Goal: Information Seeking & Learning: Learn about a topic

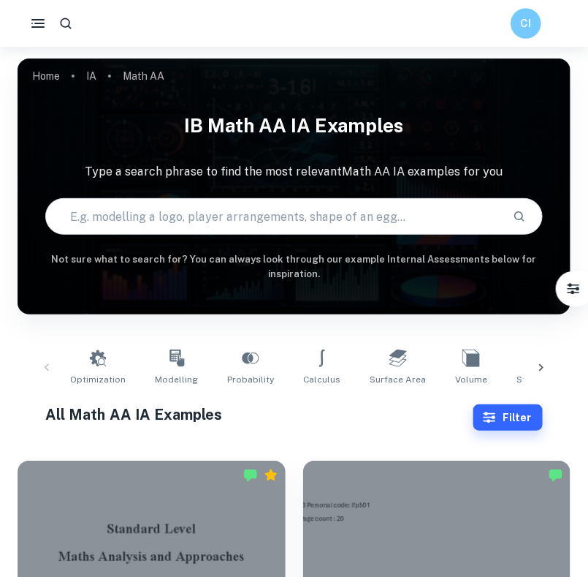
click at [528, 27] on h6 "CI" at bounding box center [526, 23] width 18 height 17
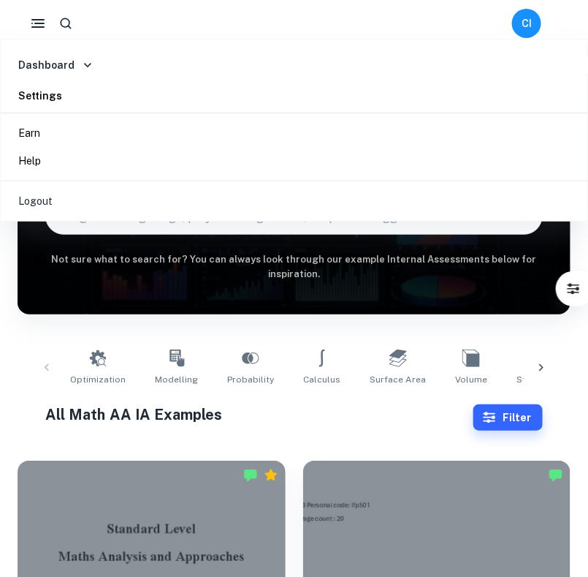
click at [528, 27] on div at bounding box center [294, 288] width 588 height 577
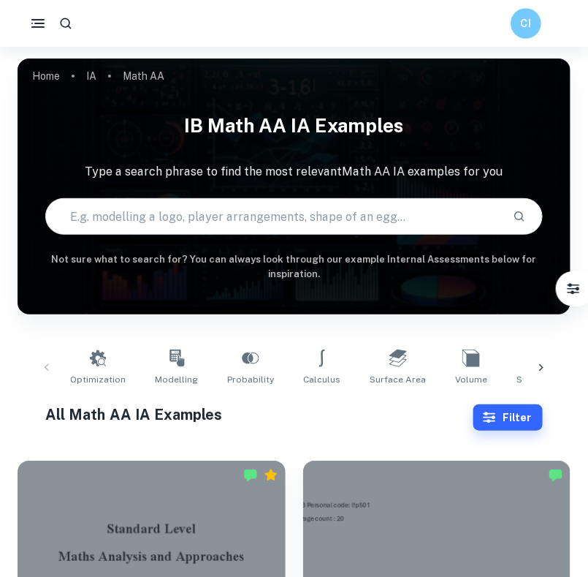
click at [533, 26] on h6 "CI" at bounding box center [526, 23] width 18 height 17
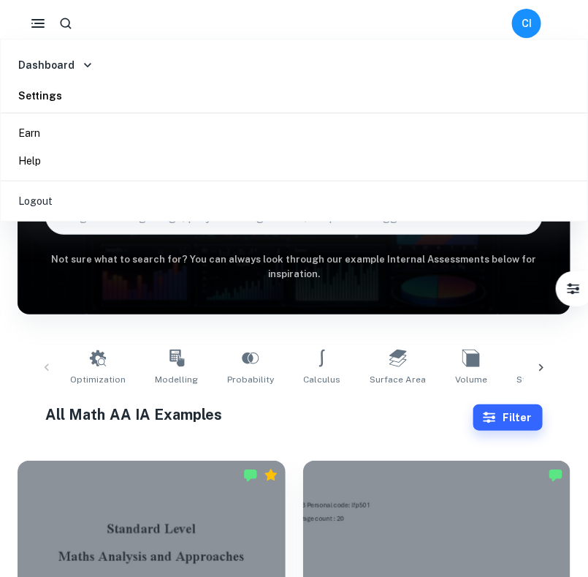
click at [388, 69] on li "Dashboard" at bounding box center [298, 65] width 582 height 22
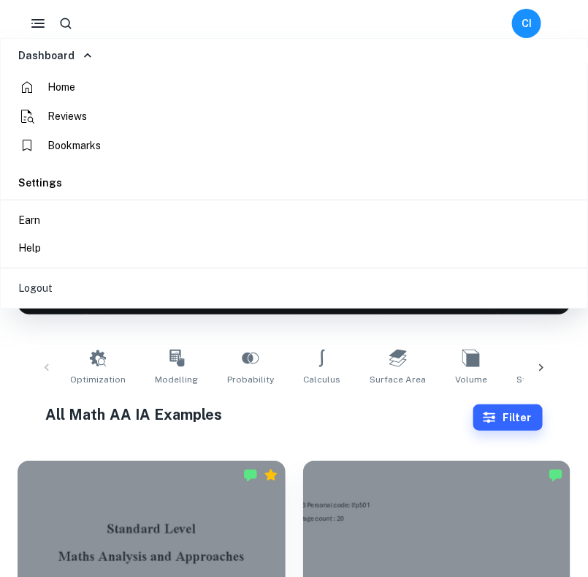
click at [353, 87] on li "Home" at bounding box center [295, 86] width 577 height 29
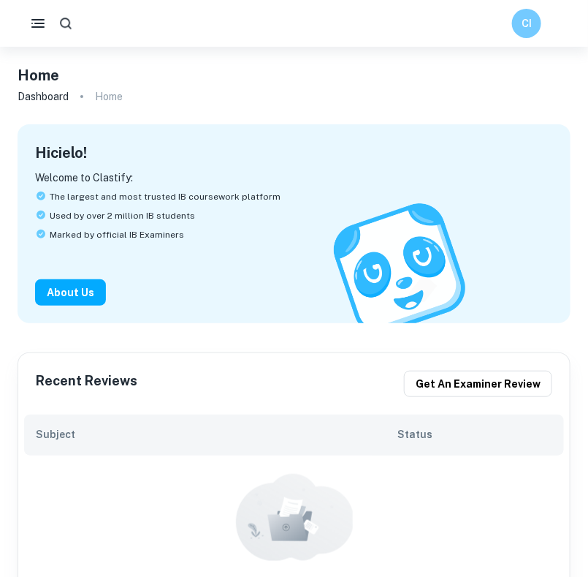
click at [69, 27] on icon "button" at bounding box center [65, 23] width 15 height 15
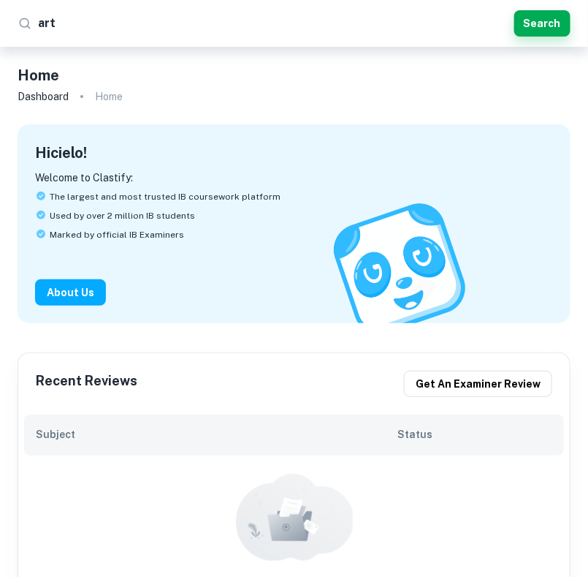
type input "art"
click at [22, 16] on icon at bounding box center [25, 23] width 15 height 15
click at [556, 30] on button "Search" at bounding box center [542, 23] width 56 height 26
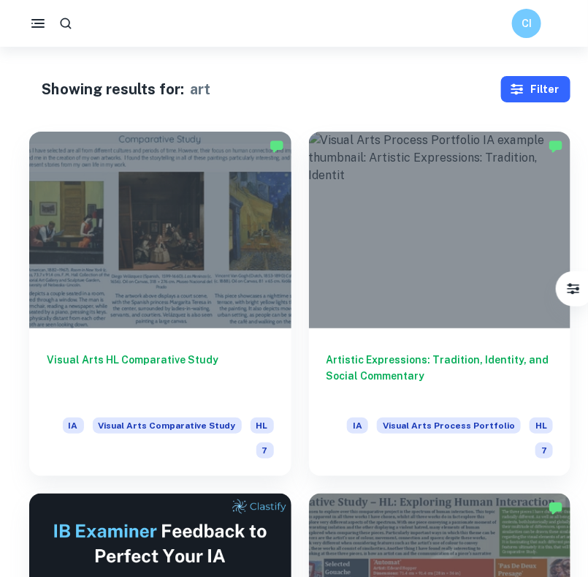
click at [528, 82] on button "Filter" at bounding box center [535, 89] width 69 height 26
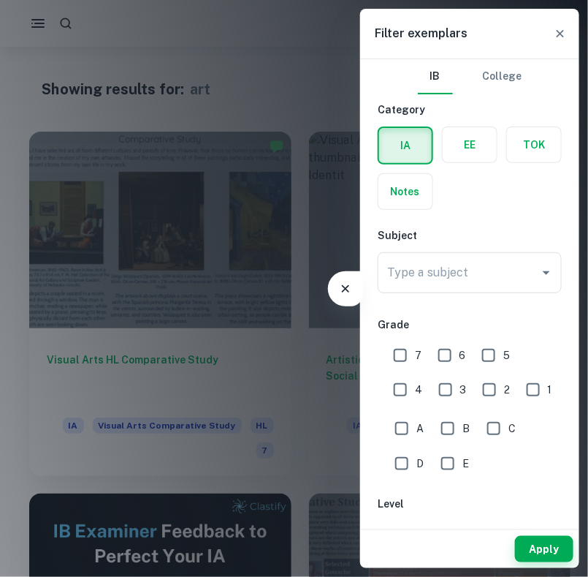
click at [326, 115] on div at bounding box center [294, 288] width 588 height 577
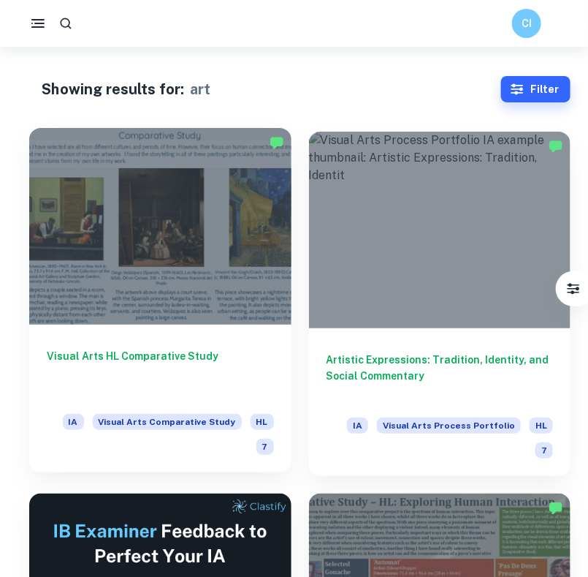
click at [195, 378] on h6 "Visual Arts HL Comparative Study" at bounding box center [160, 372] width 227 height 48
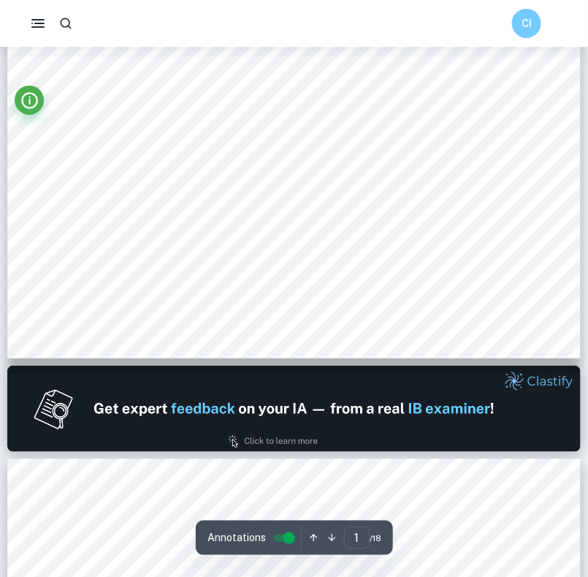
scroll to position [26, 0]
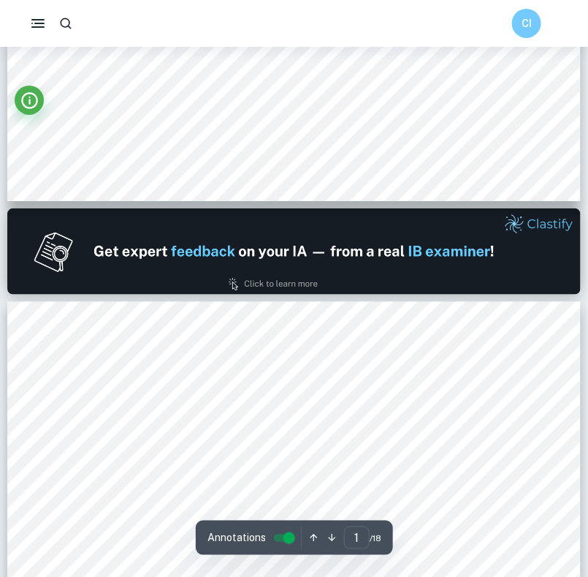
type input "2"
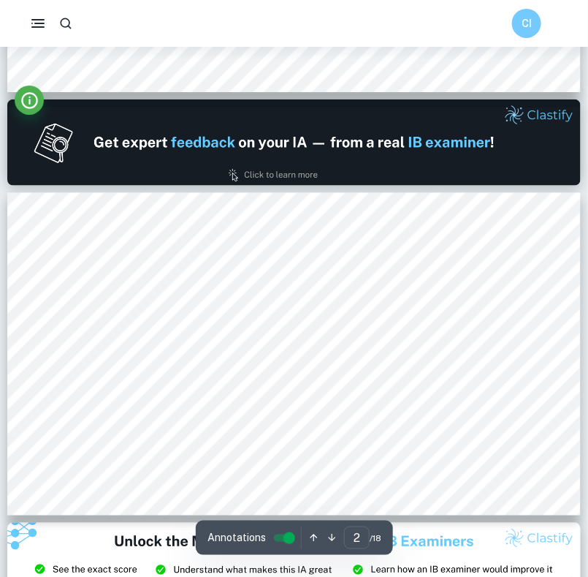
scroll to position [292, 0]
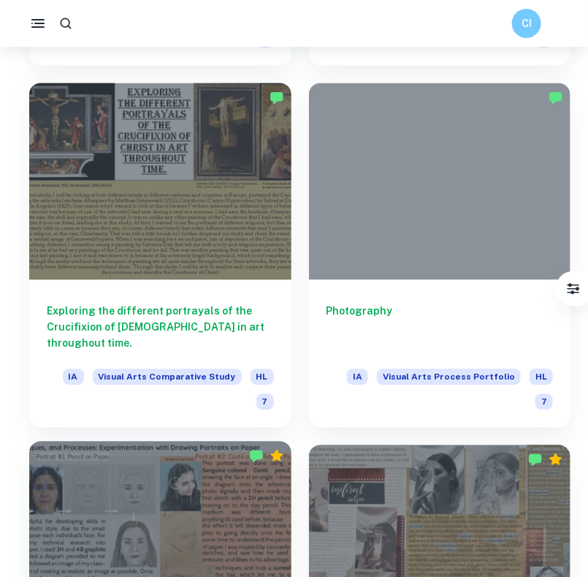
scroll to position [1853, 0]
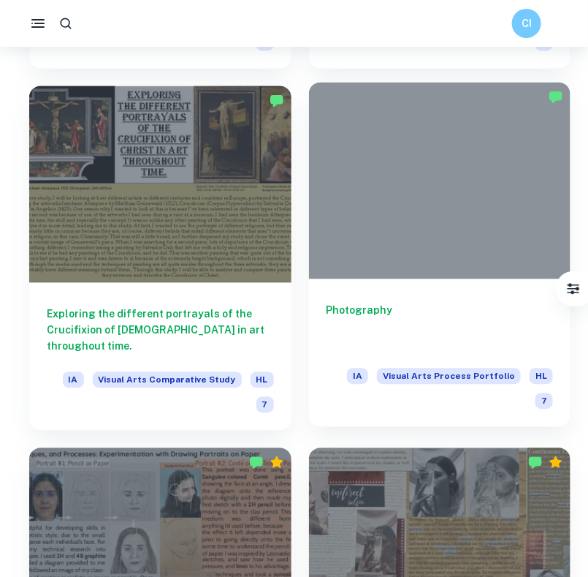
click at [397, 316] on h6 "Photography" at bounding box center [440, 327] width 227 height 48
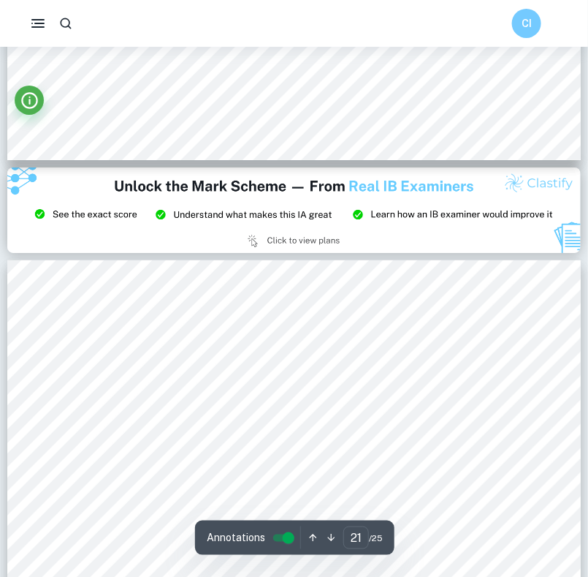
scroll to position [8521, 0]
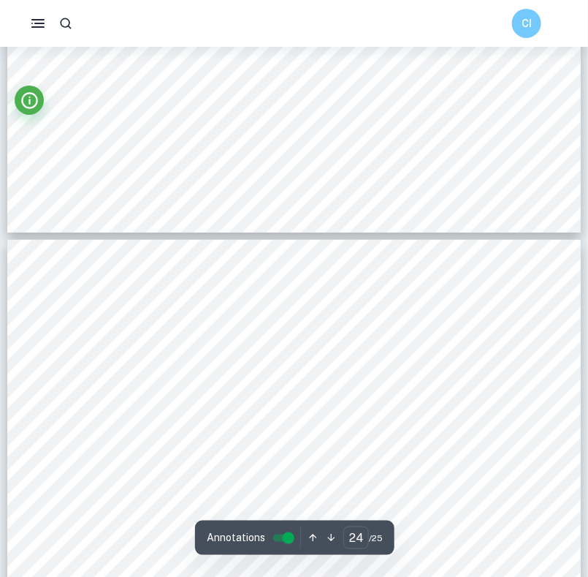
type input "25"
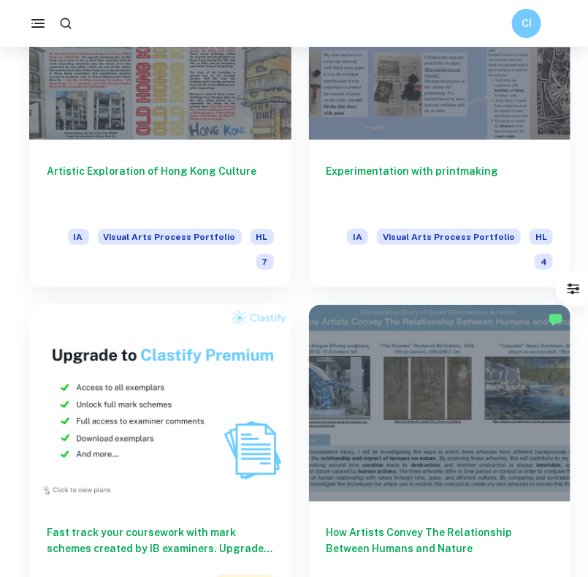
scroll to position [3872, 0]
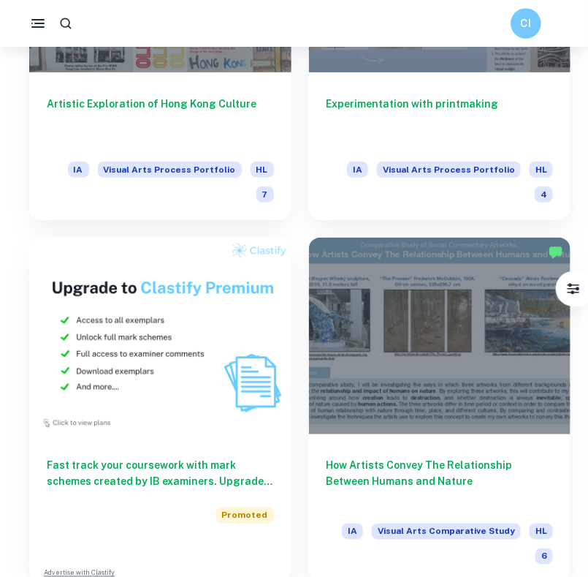
click at [525, 20] on h6 "CI" at bounding box center [526, 23] width 18 height 17
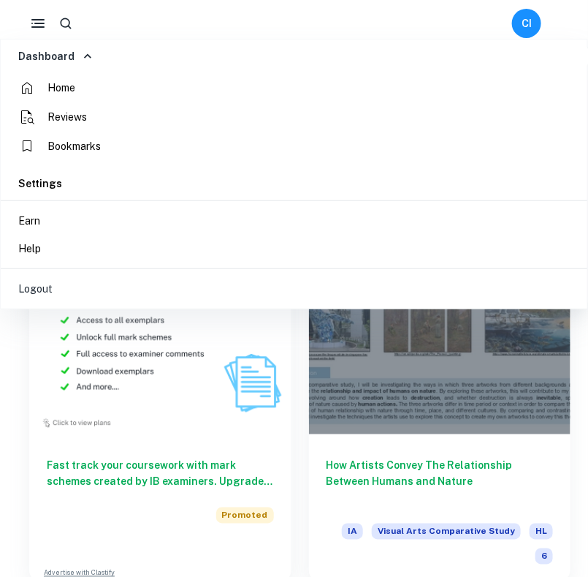
click at [49, 20] on div at bounding box center [294, 288] width 588 height 577
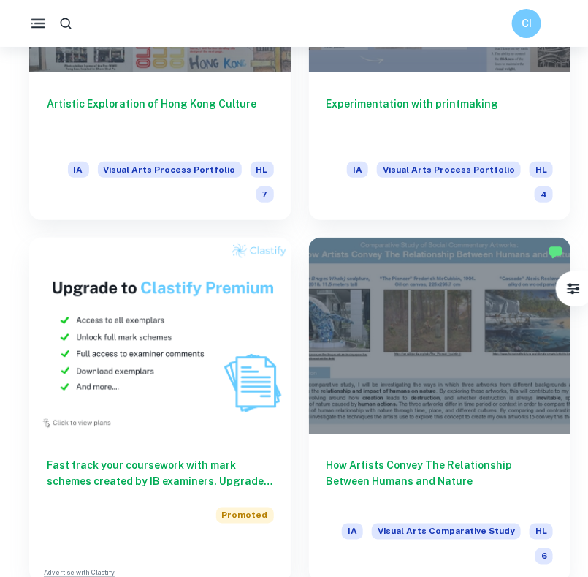
click at [34, 20] on icon "button" at bounding box center [38, 24] width 18 height 18
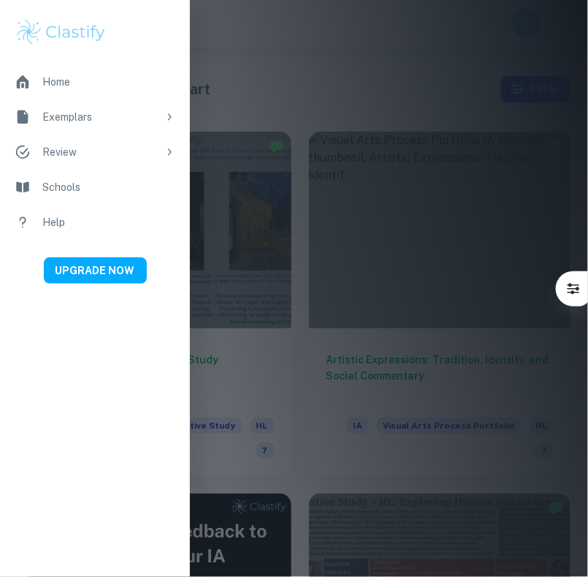
click at [170, 113] on icon at bounding box center [170, 117] width 12 height 12
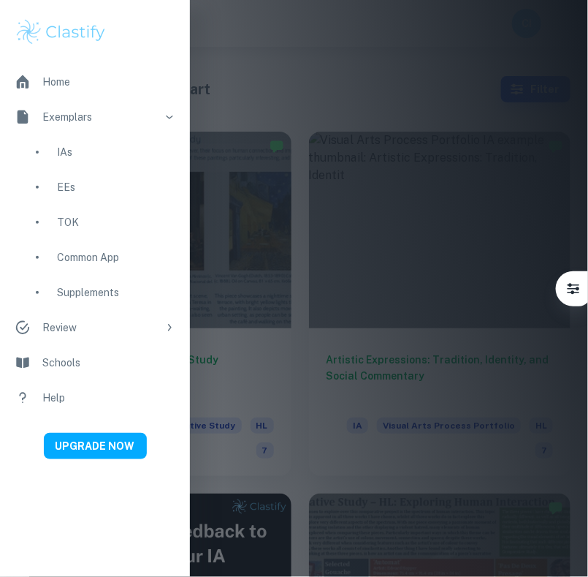
click at [94, 151] on div "IAs" at bounding box center [116, 152] width 118 height 16
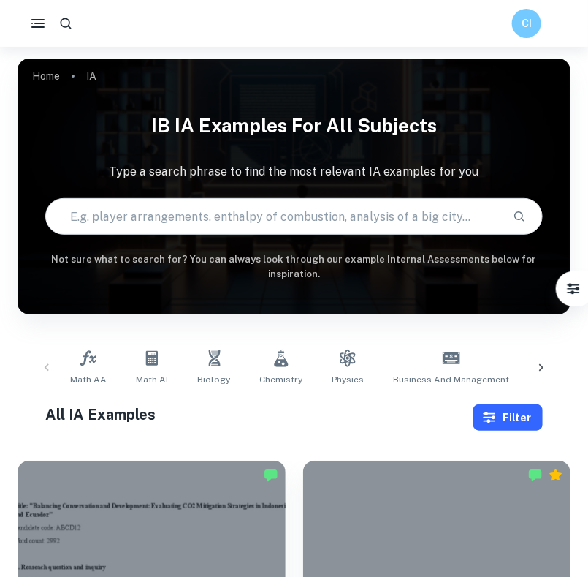
click at [504, 414] on button "Filter" at bounding box center [508, 417] width 69 height 26
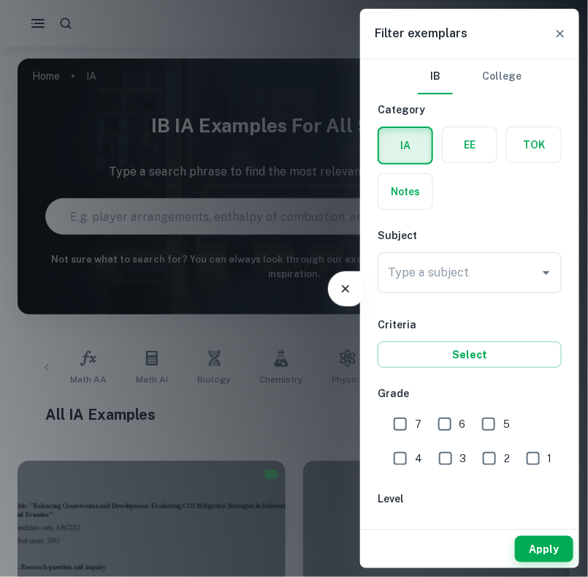
click at [409, 416] on input "7" at bounding box center [400, 423] width 29 height 29
checkbox input "true"
click at [439, 416] on input "6" at bounding box center [444, 423] width 29 height 29
checkbox input "true"
click at [466, 272] on div "Type a subject Type a subject" at bounding box center [470, 272] width 184 height 41
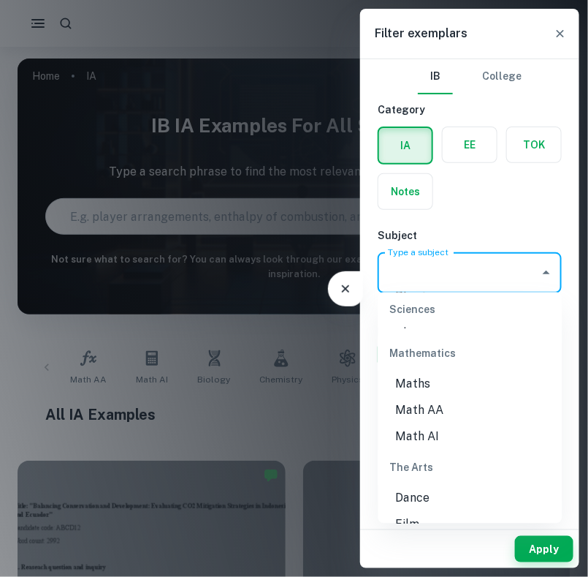
scroll to position [1960, 0]
click at [447, 399] on li "Math AA" at bounding box center [471, 412] width 184 height 26
type input "Math AA"
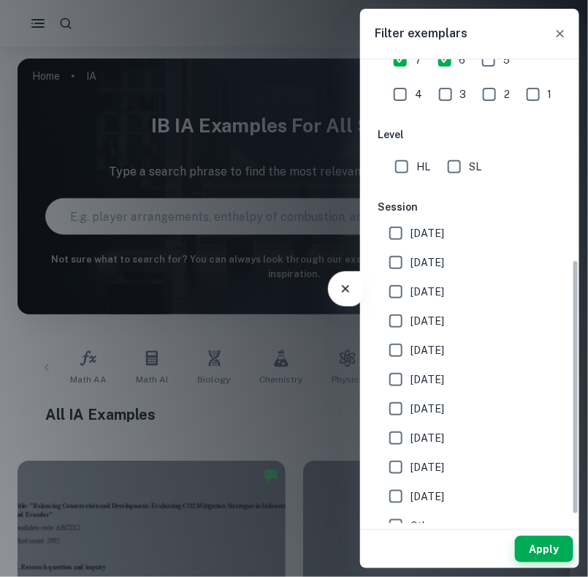
scroll to position [379, 0]
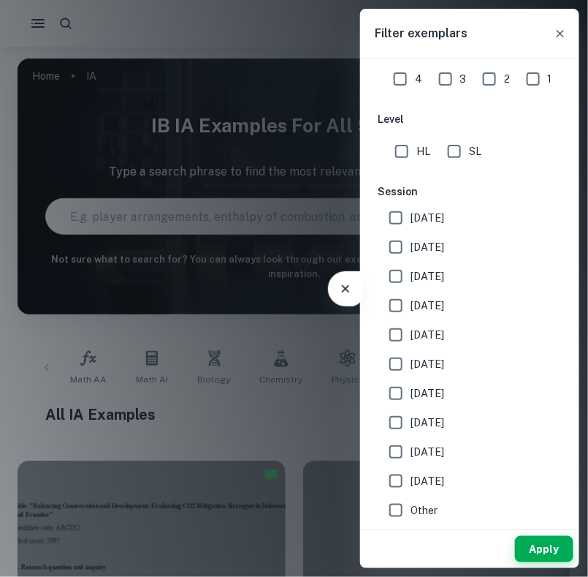
click at [398, 148] on input "HL" at bounding box center [401, 151] width 29 height 29
checkbox input "true"
click at [410, 212] on input "[DATE]" at bounding box center [395, 217] width 29 height 29
checkbox input "true"
click at [412, 242] on span "[DATE]" at bounding box center [428, 247] width 34 height 16
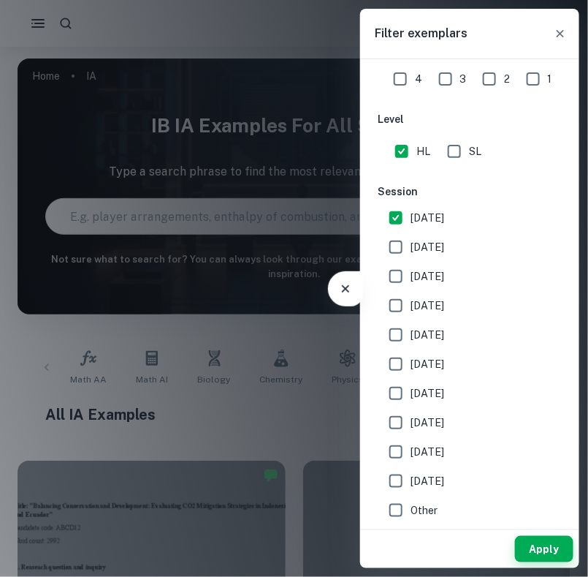
click at [411, 242] on input "[DATE]" at bounding box center [395, 246] width 29 height 29
checkbox input "true"
click at [417, 268] on span "[DATE]" at bounding box center [428, 276] width 34 height 16
click at [411, 266] on input "[DATE]" at bounding box center [395, 276] width 29 height 29
checkbox input "true"
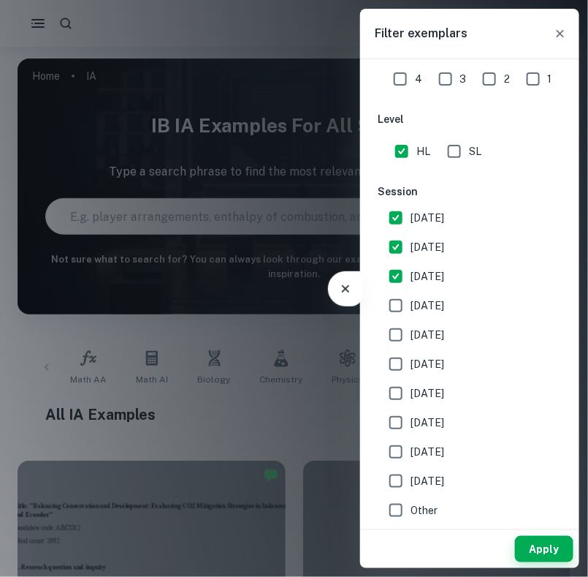
click at [420, 305] on span "[DATE]" at bounding box center [428, 305] width 34 height 16
click at [411, 305] on input "[DATE]" at bounding box center [395, 305] width 29 height 29
checkbox input "true"
click at [427, 331] on span "[DATE]" at bounding box center [428, 335] width 34 height 16
click at [411, 331] on input "[DATE]" at bounding box center [395, 334] width 29 height 29
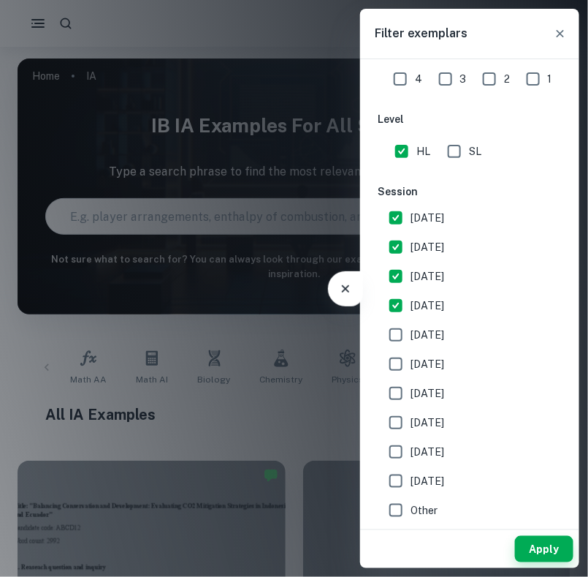
checkbox input "true"
click at [429, 352] on label "[DATE]" at bounding box center [465, 363] width 169 height 29
click at [411, 352] on input "[DATE]" at bounding box center [395, 363] width 29 height 29
checkbox input "true"
click at [547, 543] on button "Apply" at bounding box center [544, 549] width 58 height 26
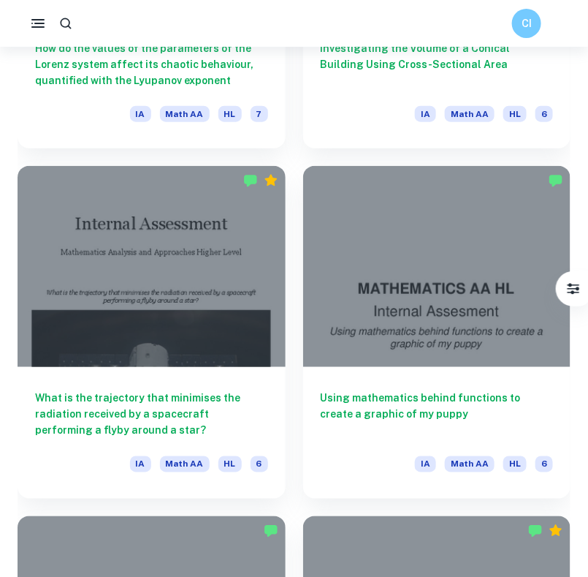
scroll to position [5194, 0]
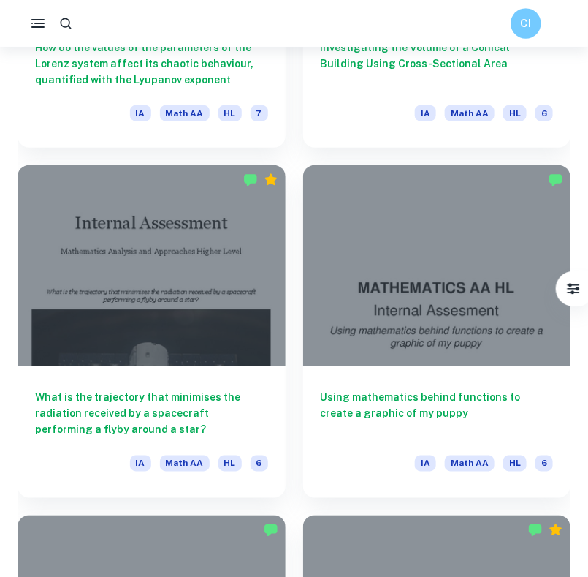
click at [514, 31] on div "CI" at bounding box center [526, 23] width 31 height 31
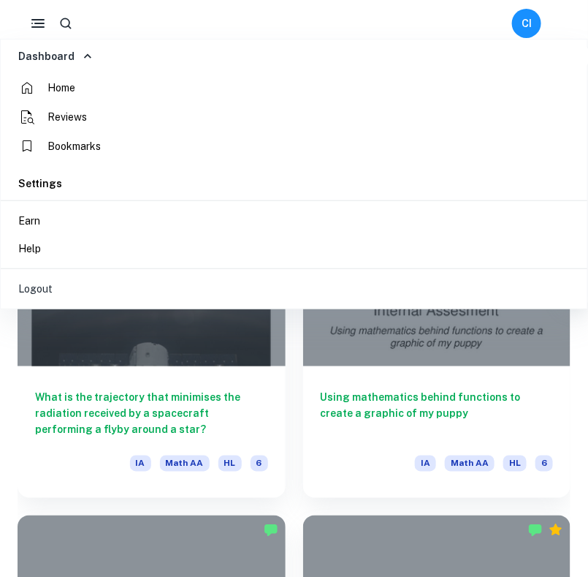
click at [34, 21] on div at bounding box center [294, 288] width 588 height 577
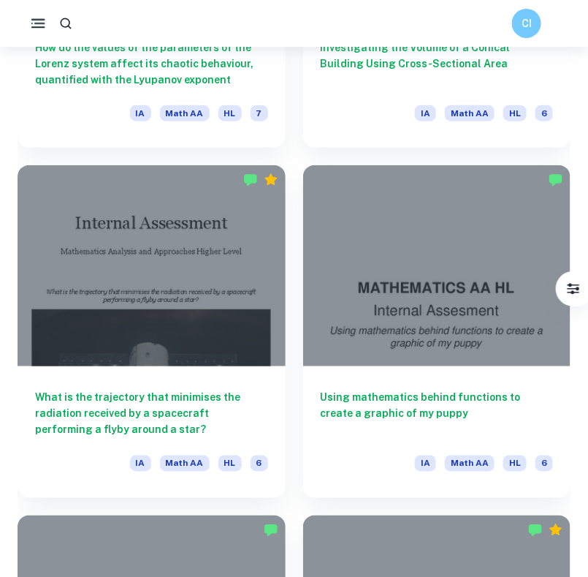
click at [34, 21] on icon "button" at bounding box center [38, 24] width 18 height 18
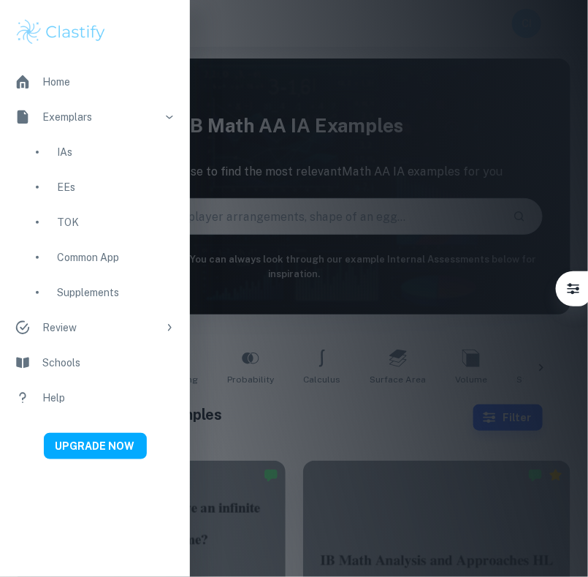
click at [133, 147] on div "IAs" at bounding box center [116, 152] width 118 height 16
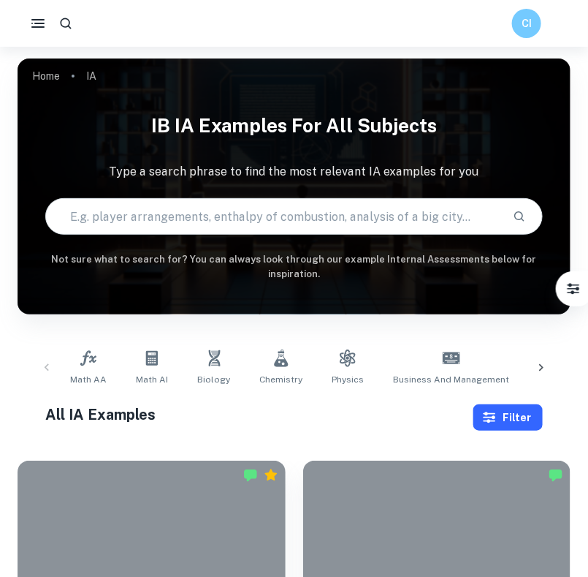
click at [506, 413] on button "Filter" at bounding box center [508, 417] width 69 height 26
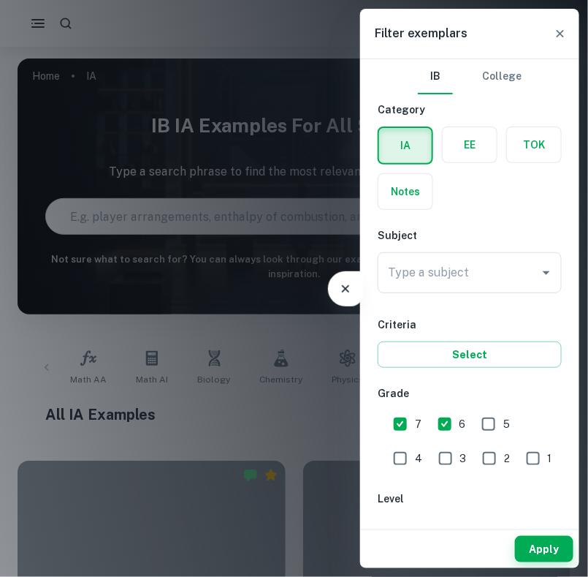
click at [445, 425] on input "6" at bounding box center [444, 423] width 29 height 29
checkbox input "false"
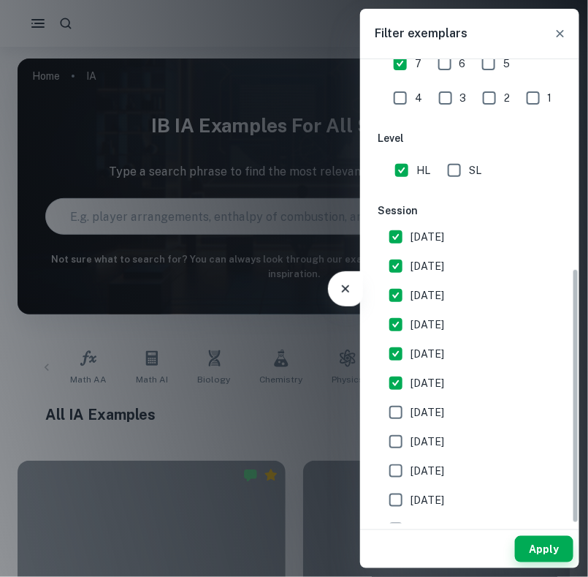
scroll to position [379, 0]
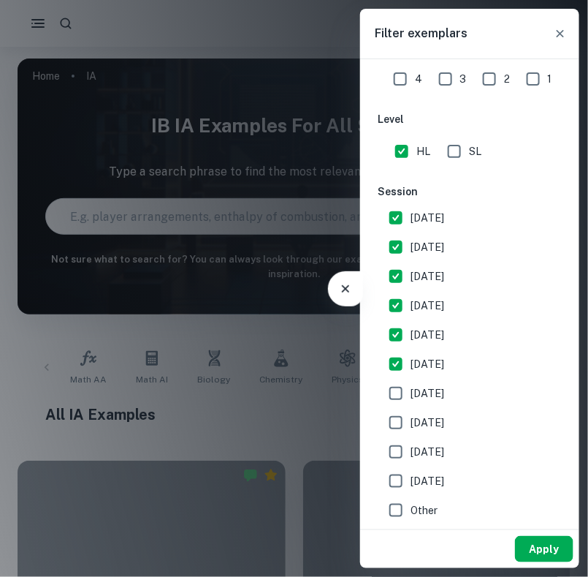
click at [532, 547] on button "Apply" at bounding box center [544, 549] width 58 height 26
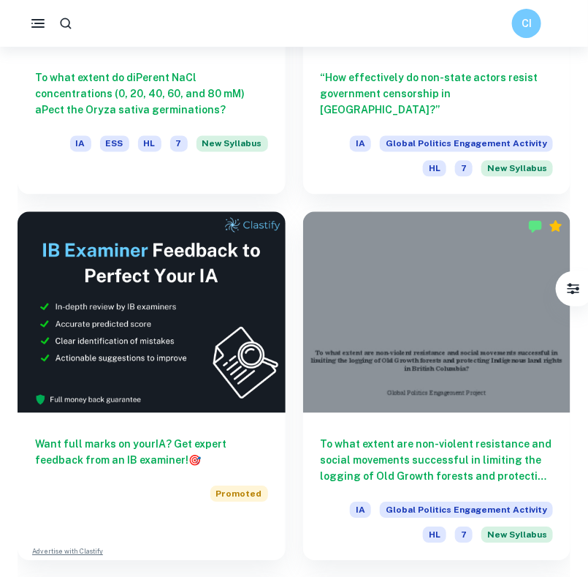
scroll to position [0, 0]
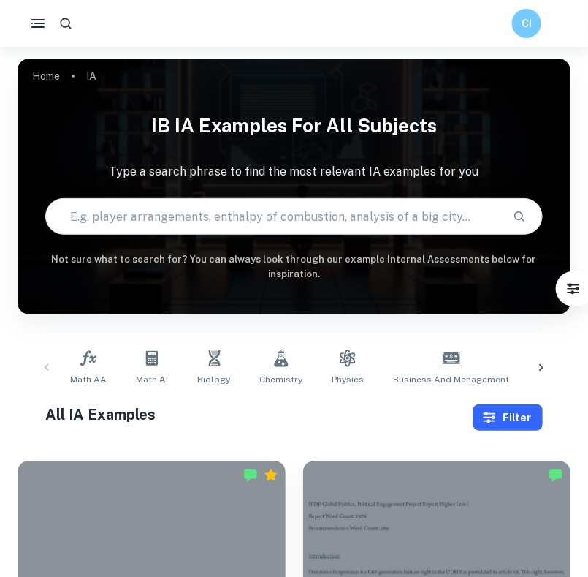
click at [504, 406] on button "Filter" at bounding box center [508, 417] width 69 height 26
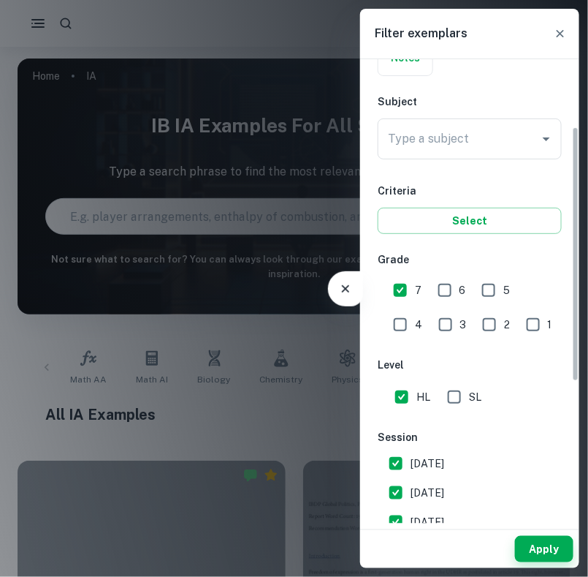
scroll to position [119, 0]
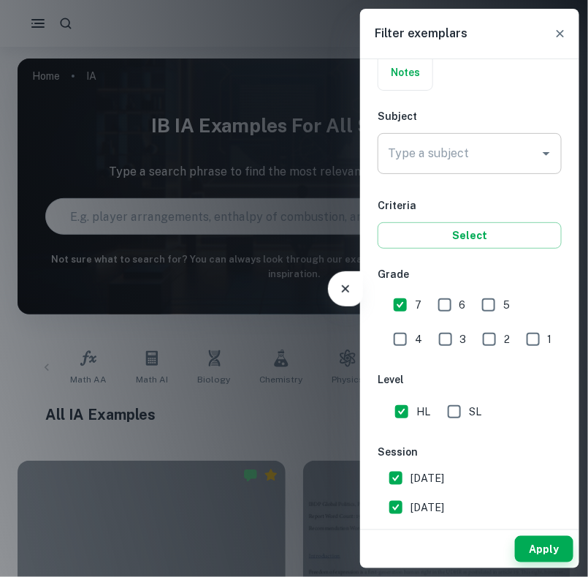
click at [446, 161] on input "Type a subject" at bounding box center [458, 154] width 149 height 28
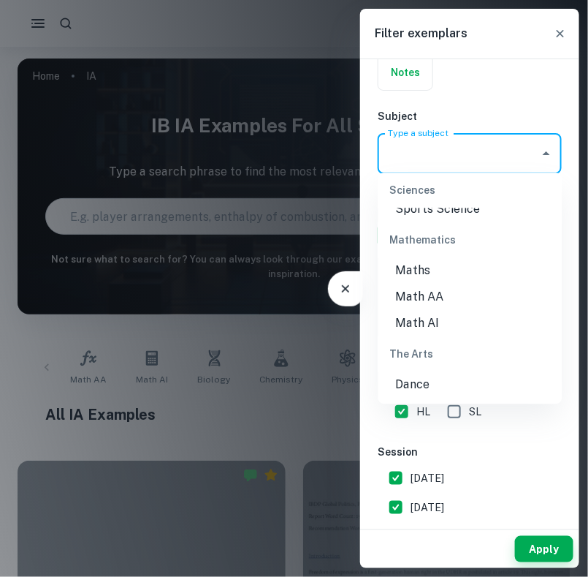
scroll to position [1953, 0]
click at [435, 287] on li "Math AA" at bounding box center [471, 300] width 184 height 26
type input "Math AA"
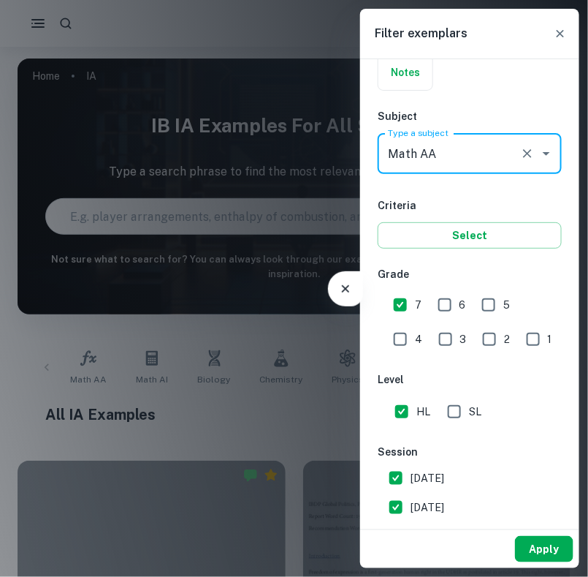
click at [536, 536] on button "Apply" at bounding box center [544, 549] width 58 height 26
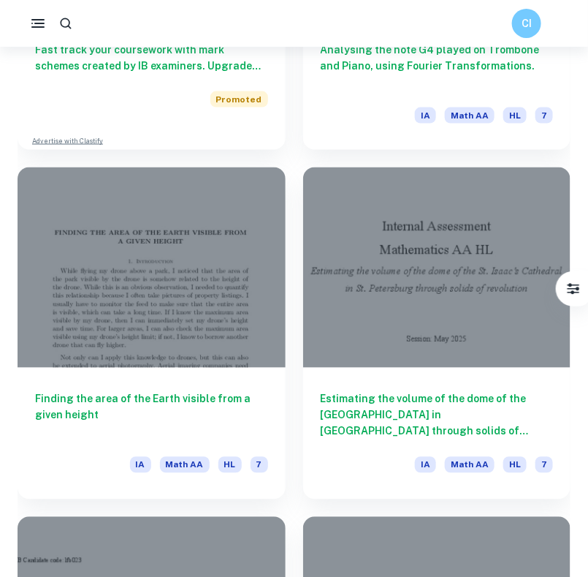
scroll to position [1695, 0]
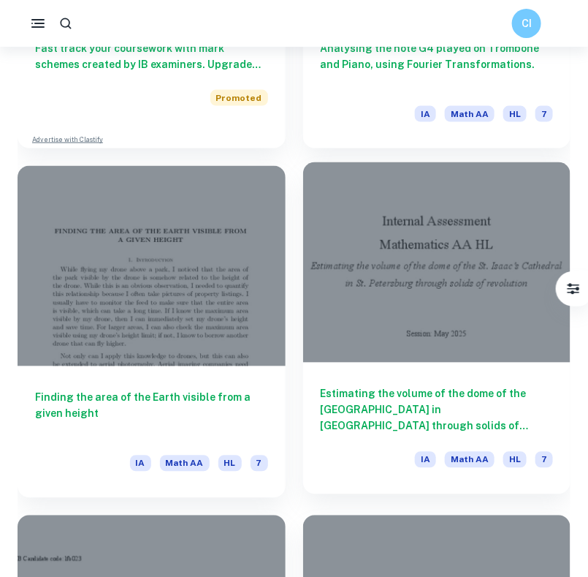
click at [411, 391] on h6 "Estimating the volume of the dome of the [GEOGRAPHIC_DATA] in [GEOGRAPHIC_DATA]…" at bounding box center [437, 410] width 233 height 48
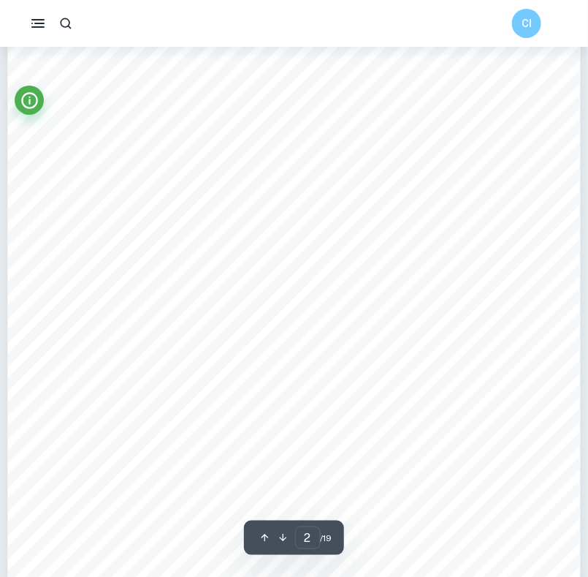
scroll to position [1055, 0]
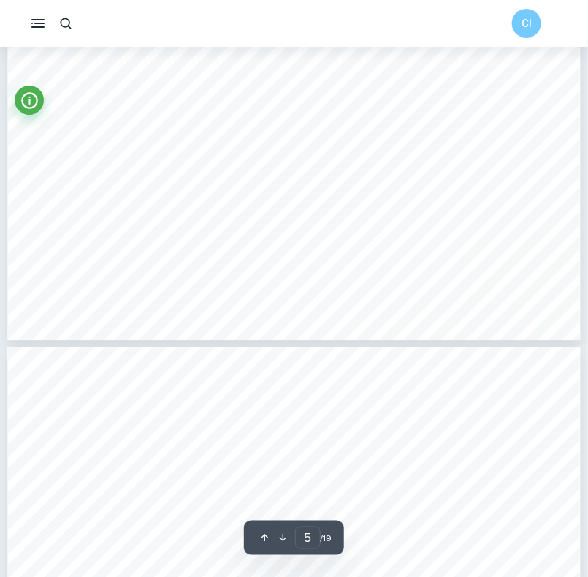
type input "4"
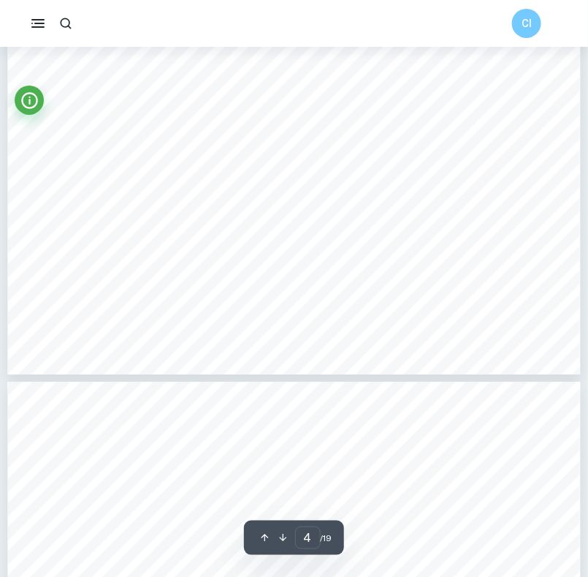
scroll to position [3135, 0]
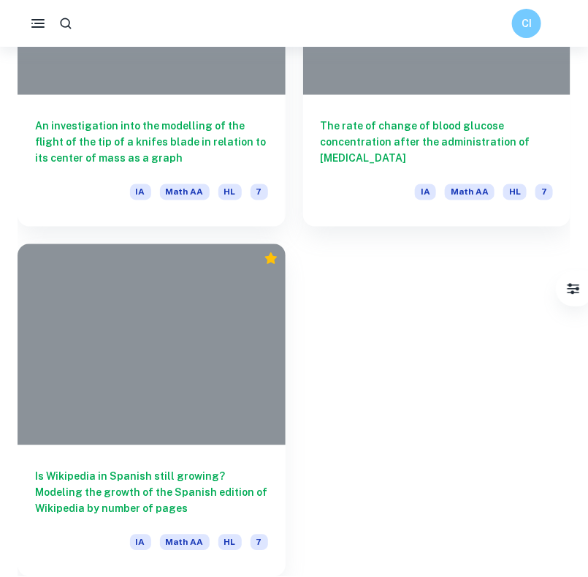
scroll to position [1695, 0]
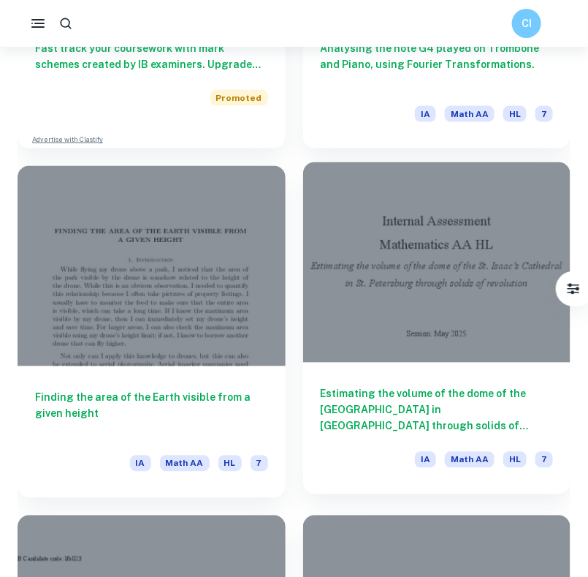
click at [399, 388] on h6 "Estimating the volume of the dome of the [GEOGRAPHIC_DATA] in [GEOGRAPHIC_DATA]…" at bounding box center [437, 410] width 233 height 48
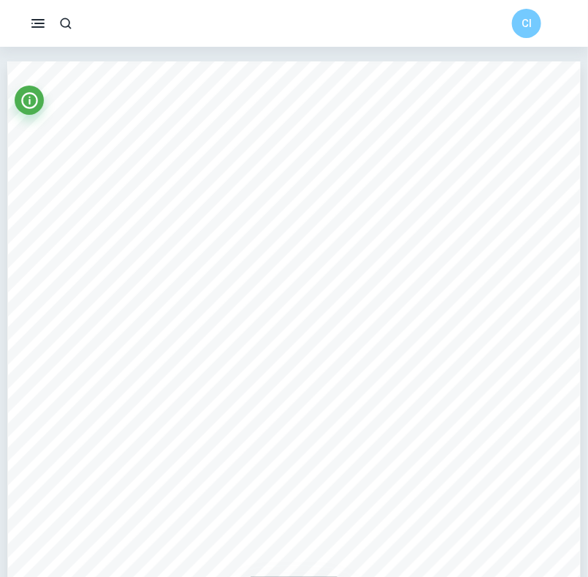
type input "2"
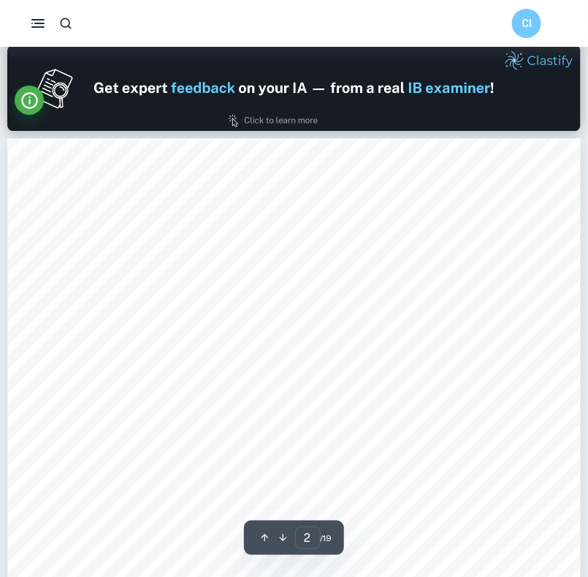
scroll to position [837, 0]
